Goal: Check status

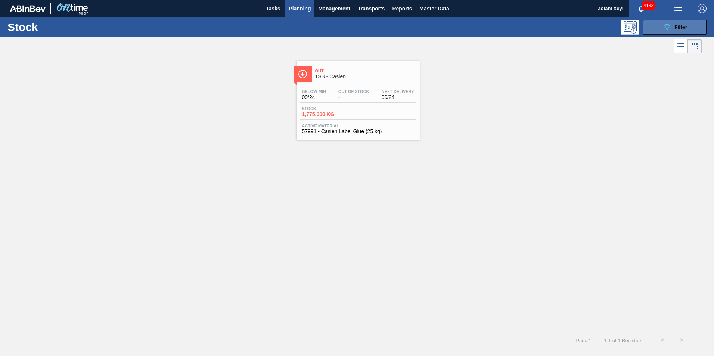
click at [658, 28] on button "089F7B8B-B2A5-4AFE-B5C0-19BA573D28AC Filter" at bounding box center [674, 27] width 63 height 15
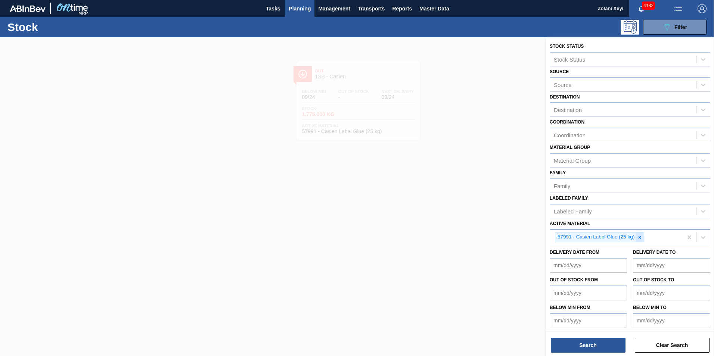
click at [639, 236] on icon at bounding box center [639, 237] width 3 height 3
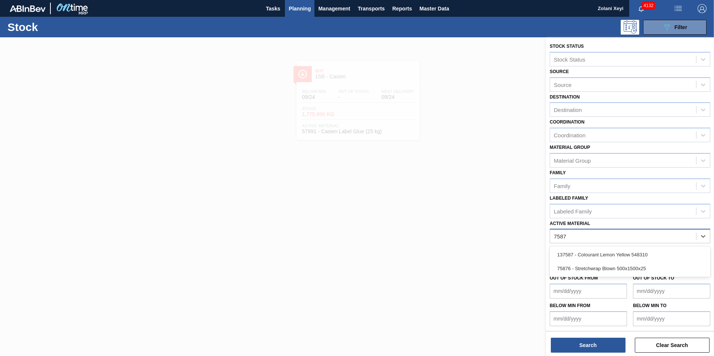
type Material "75876"
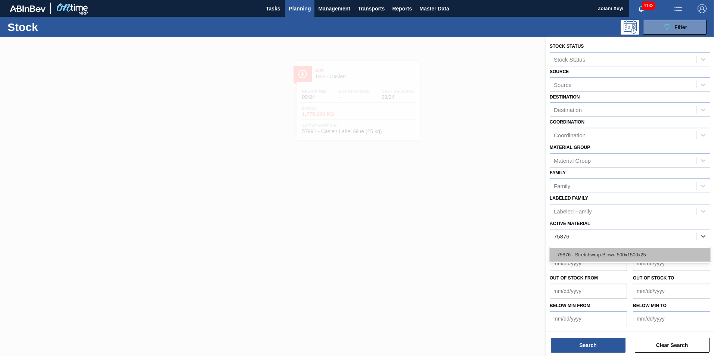
click at [624, 254] on div "75876 - Stretchwrap Blown 500x1500x25" at bounding box center [630, 255] width 161 height 14
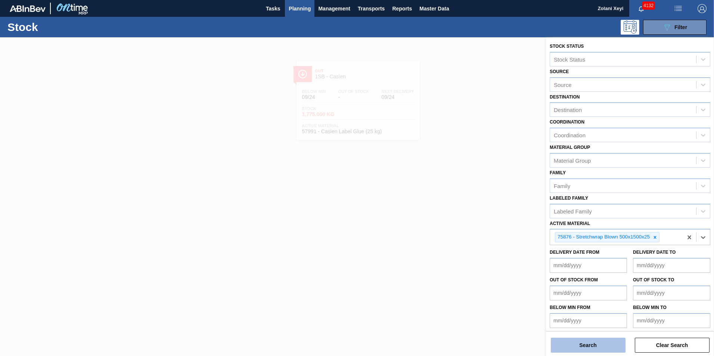
click at [603, 346] on button "Search" at bounding box center [588, 345] width 75 height 15
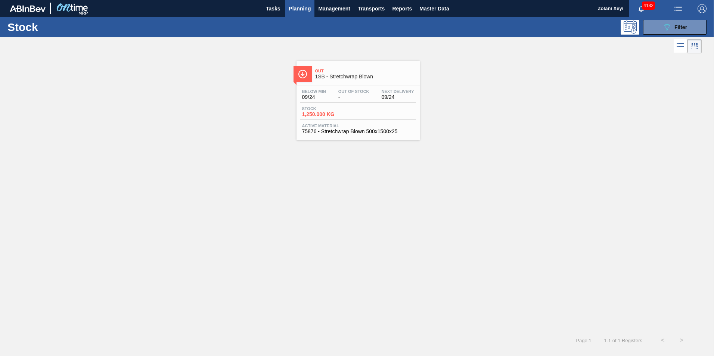
click at [361, 113] on div "Stock 1,250.000 KG" at bounding box center [358, 112] width 116 height 13
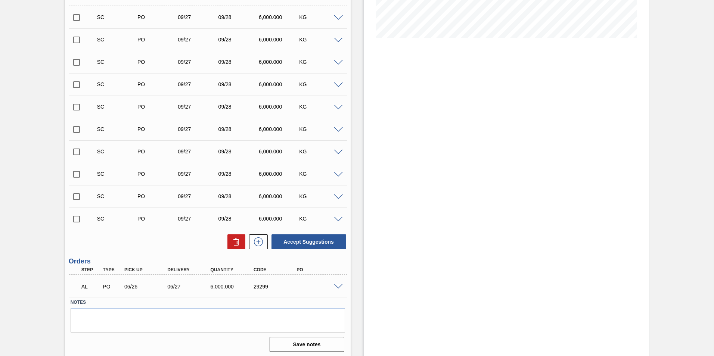
scroll to position [183, 0]
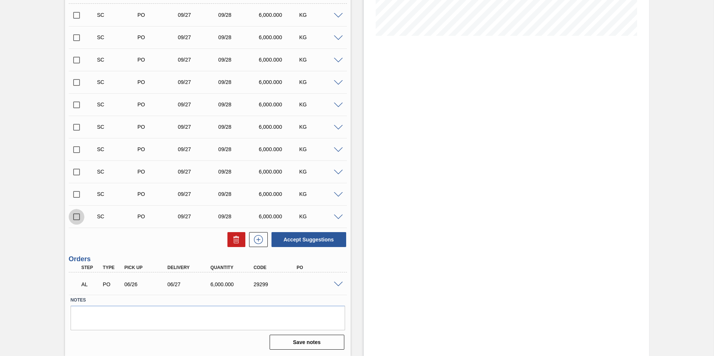
click at [76, 216] on input "checkbox" at bounding box center [77, 217] width 16 height 16
click at [303, 238] on button "Accept Suggestions" at bounding box center [308, 239] width 75 height 15
checkbox input "false"
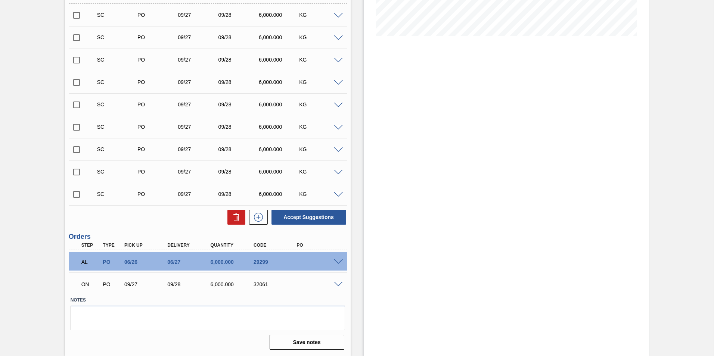
click at [337, 262] on span at bounding box center [338, 263] width 9 height 6
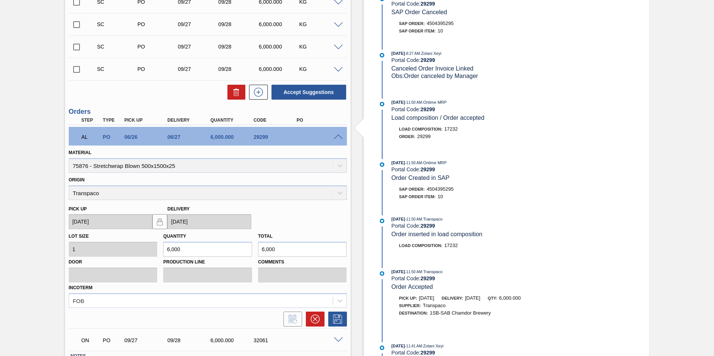
scroll to position [332, 0]
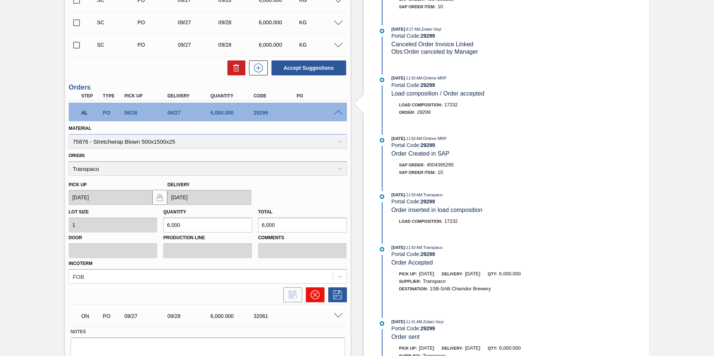
click at [314, 294] on icon at bounding box center [315, 295] width 4 height 4
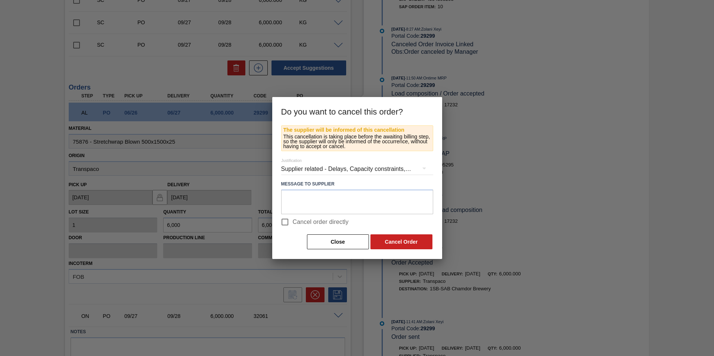
click at [285, 221] on input "Cancel order directly" at bounding box center [285, 222] width 16 height 16
checkbox input "true"
click at [407, 240] on button "Cancel Order" at bounding box center [401, 241] width 62 height 15
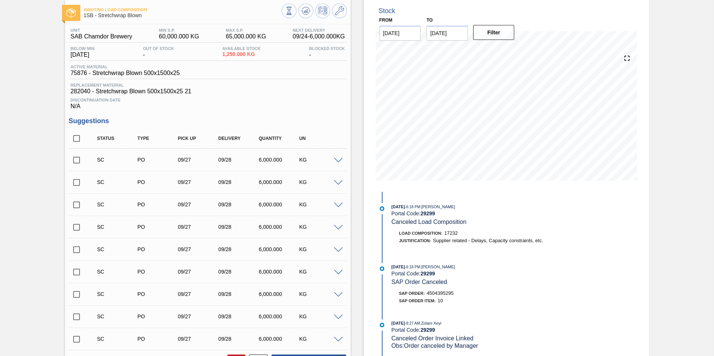
scroll to position [0, 0]
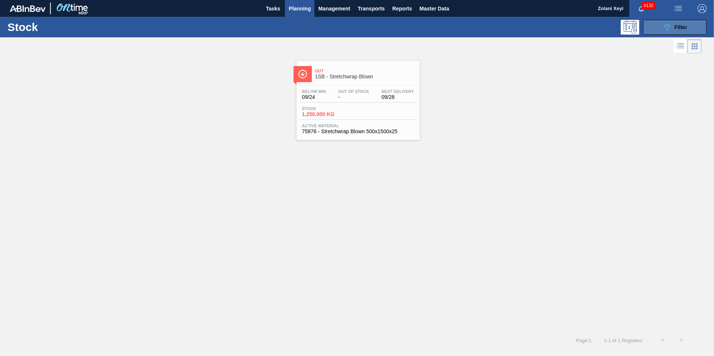
click at [664, 25] on icon "089F7B8B-B2A5-4AFE-B5C0-19BA573D28AC" at bounding box center [666, 27] width 9 height 9
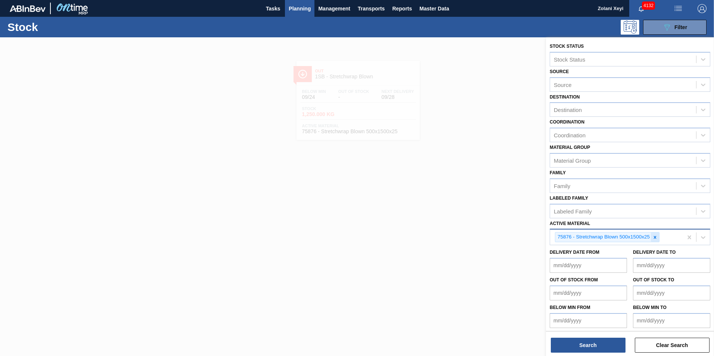
click at [655, 237] on icon at bounding box center [654, 237] width 5 height 5
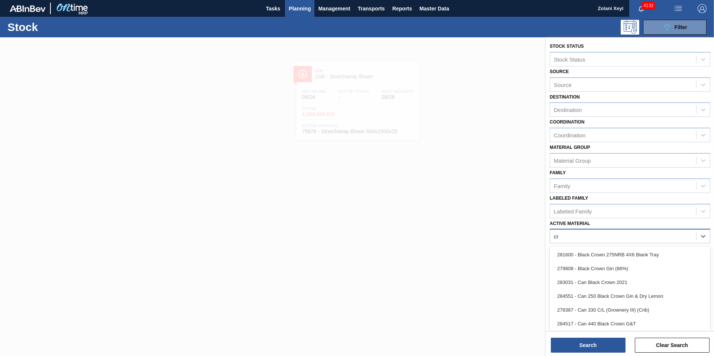
type Material "c"
type Material "stella"
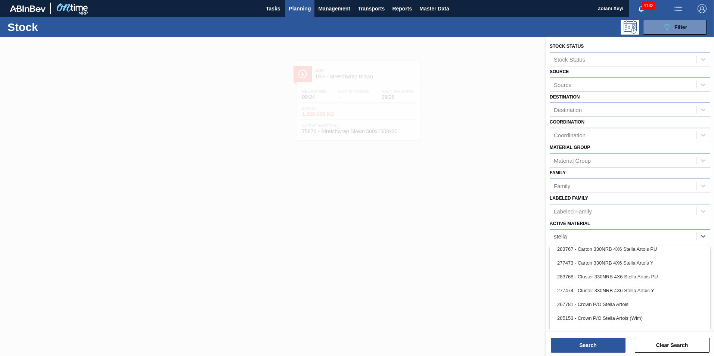
scroll to position [112, 0]
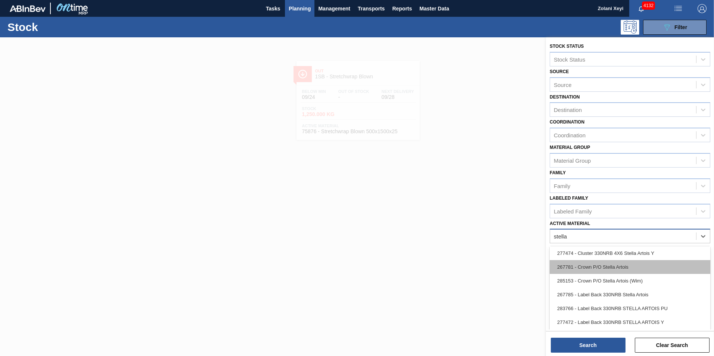
click at [615, 266] on div "267781 - Crown P/O Stella Artois" at bounding box center [630, 267] width 161 height 14
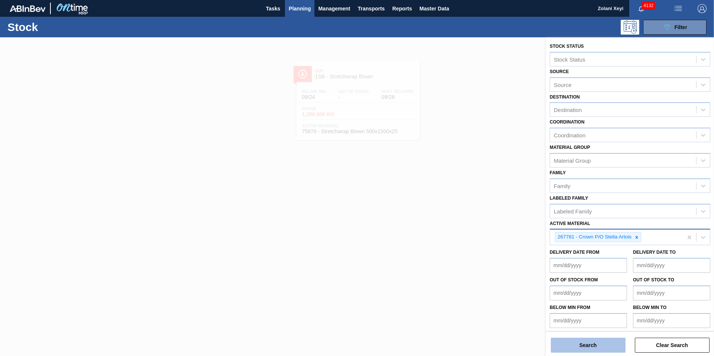
click at [602, 343] on button "Search" at bounding box center [588, 345] width 75 height 15
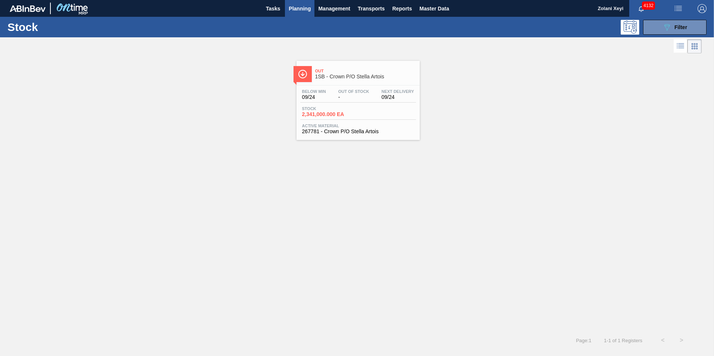
click at [367, 109] on div "Stock 2,341,000.000 EA" at bounding box center [358, 112] width 116 height 13
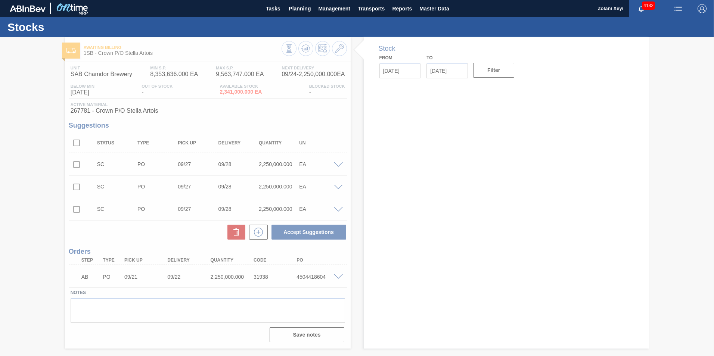
type input "[DATE]"
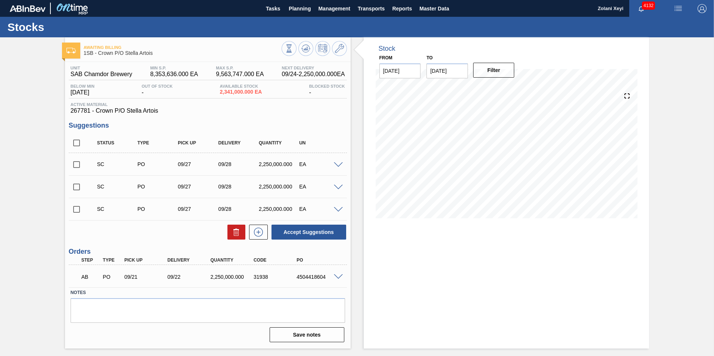
click at [338, 277] on span at bounding box center [338, 277] width 9 height 6
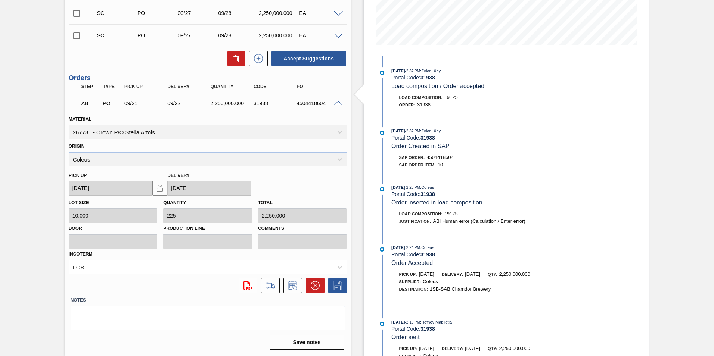
scroll to position [62, 0]
